Goal: Check status: Check status

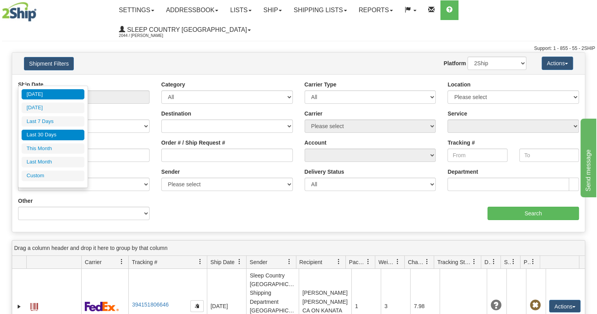
click at [47, 132] on li "Last 30 Days" at bounding box center [53, 135] width 63 height 11
type input "From [DATE] To [DATE]"
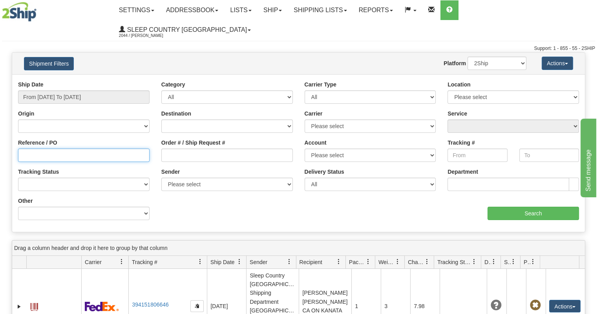
click at [64, 148] on input "Reference / PO" at bounding box center [84, 154] width 132 height 13
paste input "9000I151766"
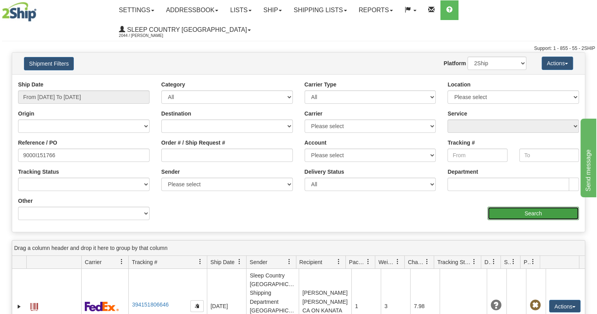
click at [551, 207] on input "Search" at bounding box center [533, 213] width 91 height 13
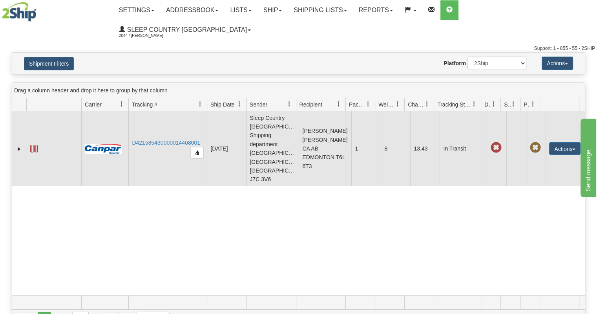
click at [163, 111] on td "D421585430000014468001" at bounding box center [167, 148] width 79 height 75
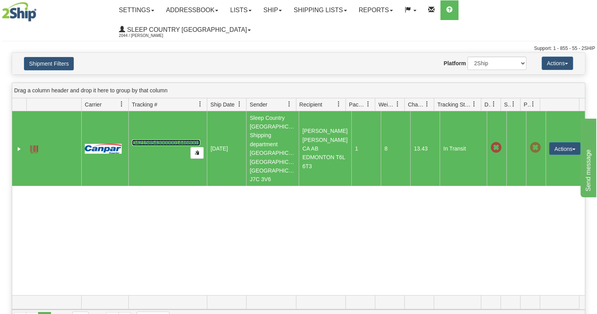
click at [165, 139] on link "D421585430000014468001" at bounding box center [166, 142] width 68 height 6
click at [57, 57] on button "Shipment Filters" at bounding box center [49, 63] width 50 height 13
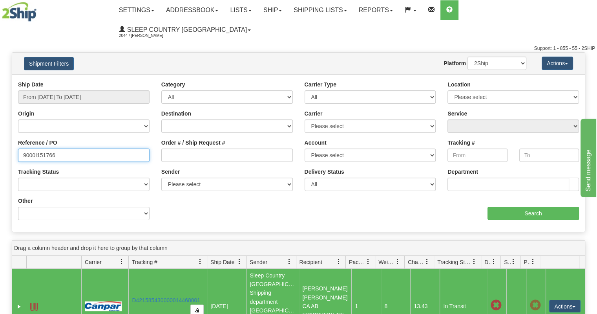
drag, startPoint x: 83, startPoint y: 142, endPoint x: 0, endPoint y: 139, distance: 82.9
click at [0, 139] on div "Please wait... × Confirm Delete Delete Cancel × Confirm Delete Yes No Cancel × …" at bounding box center [298, 268] width 597 height 432
paste input "3277"
type input "9000I153277"
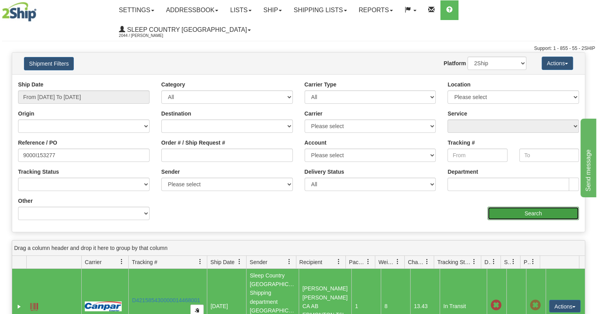
click at [525, 207] on input "Search" at bounding box center [533, 213] width 91 height 13
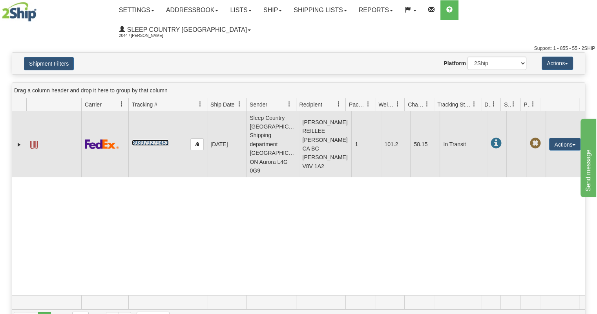
click at [149, 139] on link "393979279481" at bounding box center [150, 142] width 37 height 6
